Goal: Obtain resource: Obtain resource

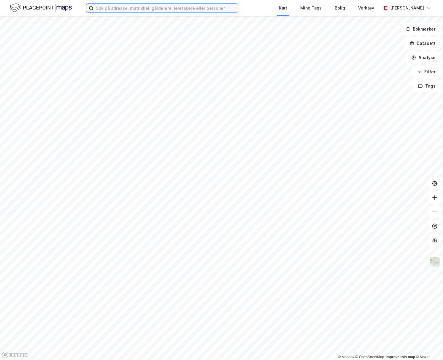
click at [122, 10] on input at bounding box center [165, 8] width 144 height 9
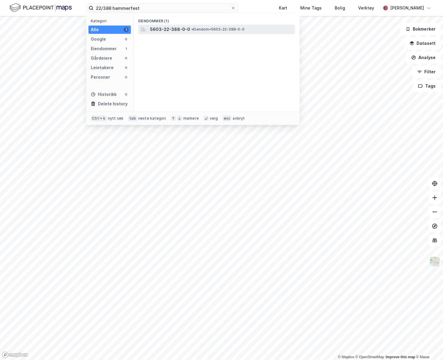
click at [206, 33] on div "5603-22-388-0-0 • Eiendom • 5603-22-388-0-0" at bounding box center [222, 29] width 144 height 7
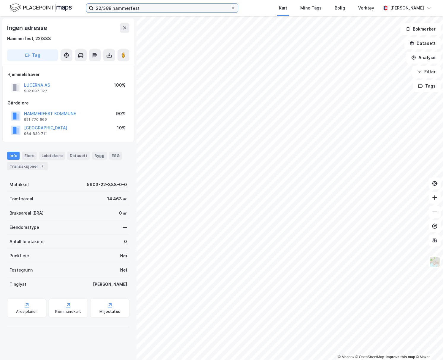
click at [147, 10] on input "22/388 hammerfest" at bounding box center [161, 8] width 137 height 9
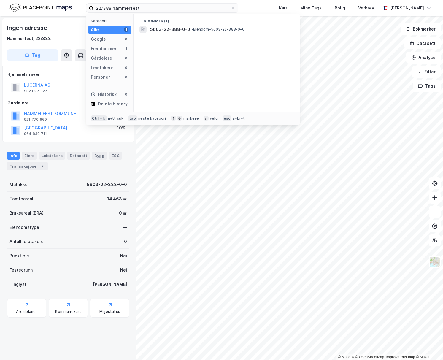
click at [74, 326] on div at bounding box center [68, 326] width 122 height 5
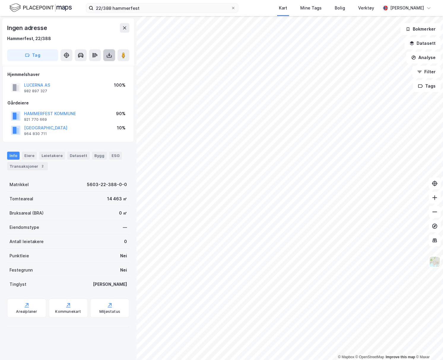
click at [115, 58] on button at bounding box center [109, 55] width 12 height 12
click at [106, 67] on div "Last ned grunnbok" at bounding box center [83, 66] width 63 height 9
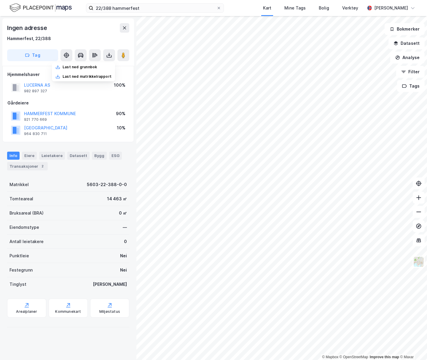
click at [45, 11] on img at bounding box center [40, 8] width 62 height 10
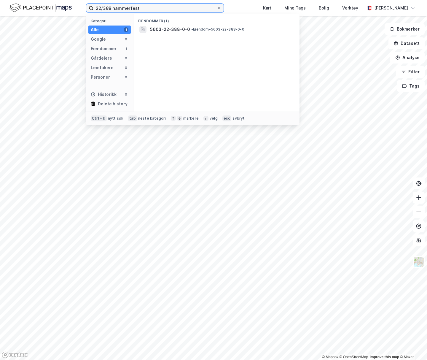
click at [114, 10] on input "22/388 hammerfest" at bounding box center [154, 8] width 123 height 9
click at [165, 10] on input "22/388 hammerfest" at bounding box center [154, 8] width 123 height 9
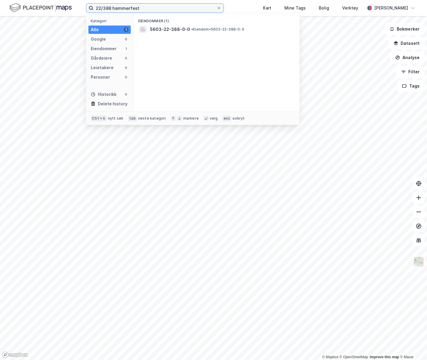
click at [165, 10] on input "22/388 hammerfest" at bounding box center [154, 8] width 123 height 9
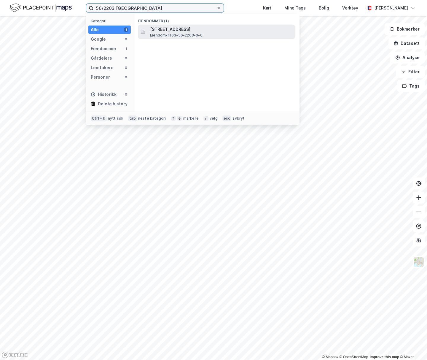
type input "56/2203 stavanger"
click at [212, 25] on div "Jernbaneveien 3, 4005, STAVANGER, STAVANGER Eiendom • 1103-56-2203-0-0" at bounding box center [216, 32] width 157 height 14
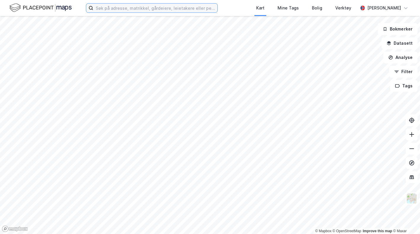
click at [168, 12] on label at bounding box center [152, 7] width 132 height 9
click at [168, 12] on input at bounding box center [155, 8] width 124 height 9
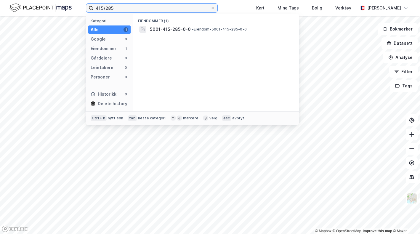
type input "415/285"
click at [180, 31] on span "5001-415-285-0-0" at bounding box center [170, 29] width 41 height 7
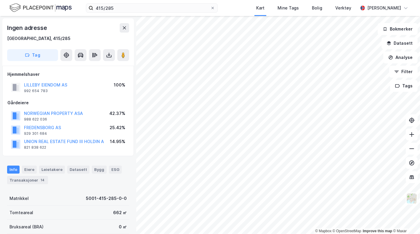
click at [108, 58] on icon at bounding box center [109, 55] width 6 height 6
click at [102, 63] on div "Last ned grunnbok" at bounding box center [83, 66] width 63 height 9
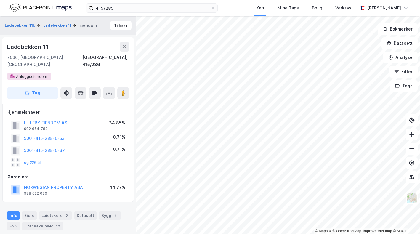
click at [236, 8] on div "415/285 Kart Mine Tags Bolig Verktøy [PERSON_NAME]" at bounding box center [210, 8] width 420 height 16
